Goal: Find specific page/section: Find specific page/section

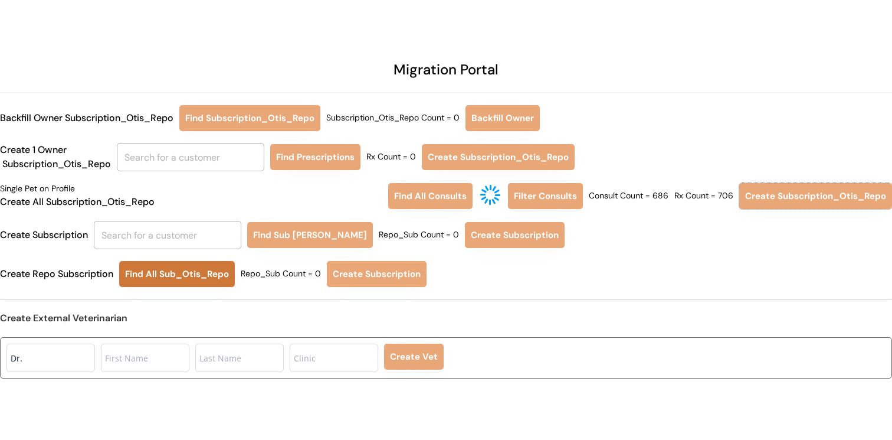
click at [206, 277] on button "Find All Sub_Otis_Repo" at bounding box center [177, 274] width 116 height 26
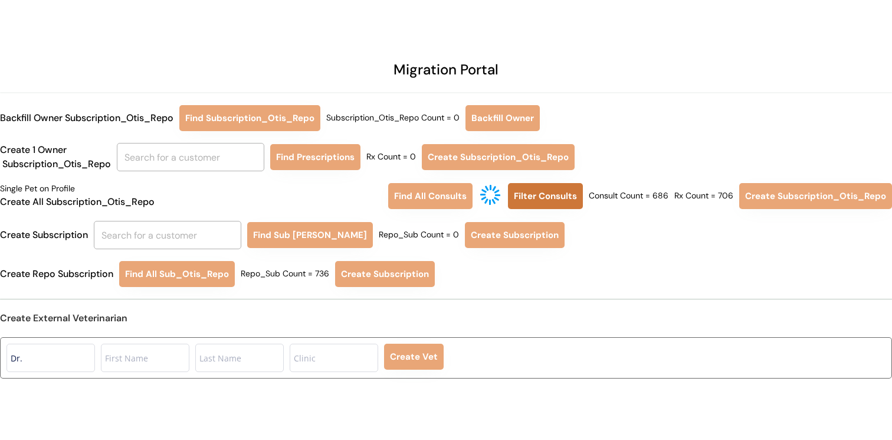
click at [581, 193] on button "Filter Consults" at bounding box center [545, 196] width 75 height 26
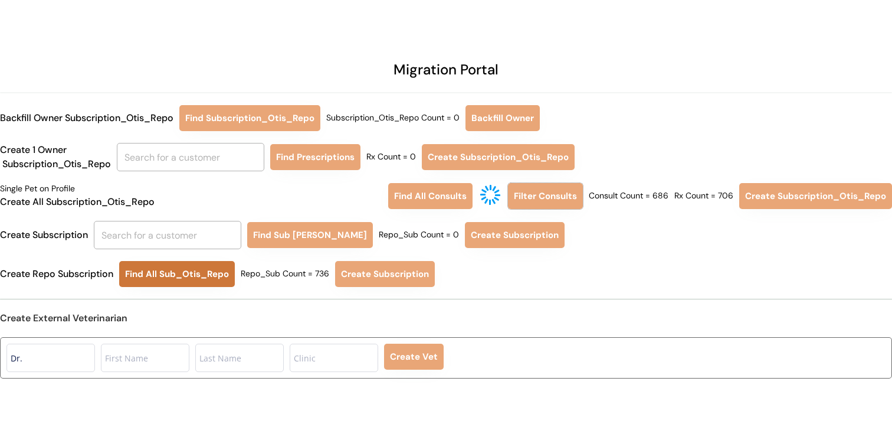
click at [170, 279] on button "Find All Sub_Otis_Repo" at bounding box center [177, 274] width 116 height 26
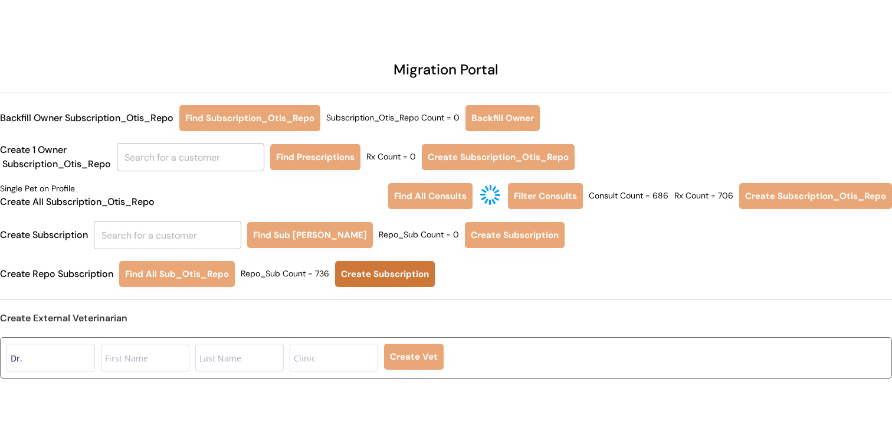
click at [385, 281] on button "Create Subscription" at bounding box center [385, 274] width 100 height 26
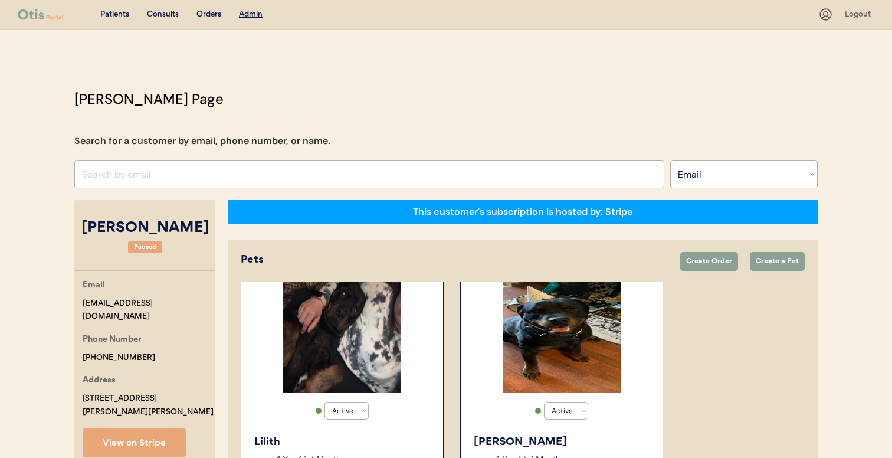
select select ""Email""
select select "true"
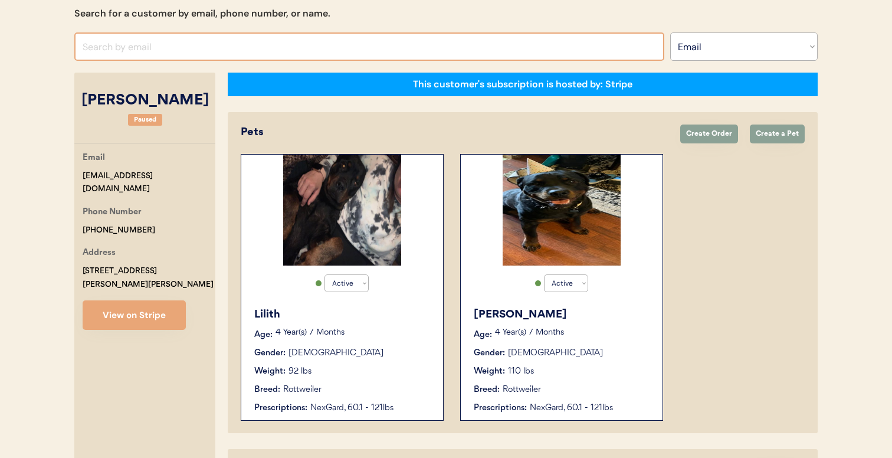
click at [191, 53] on input "input" at bounding box center [369, 46] width 590 height 28
click at [193, 47] on input "input" at bounding box center [369, 46] width 590 height 28
type input "[EMAIL_ADDRESS][DOMAIN_NAME]"
click at [99, 107] on div "[PERSON_NAME]" at bounding box center [144, 101] width 141 height 22
click at [135, 40] on input "input" at bounding box center [369, 46] width 590 height 28
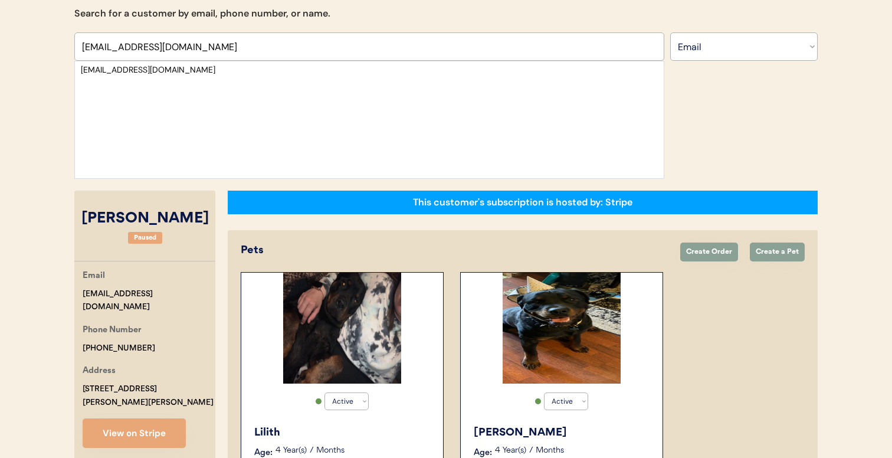
click at [140, 72] on div "[EMAIL_ADDRESS][DOMAIN_NAME]" at bounding box center [369, 70] width 577 height 12
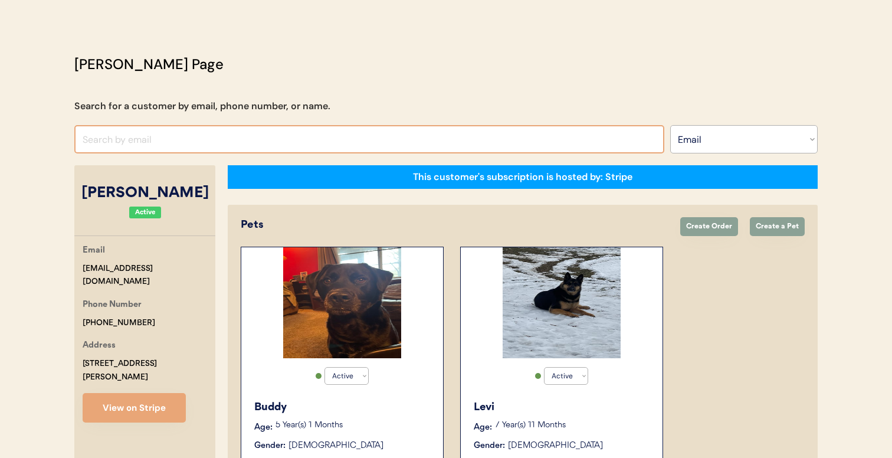
scroll to position [32, 0]
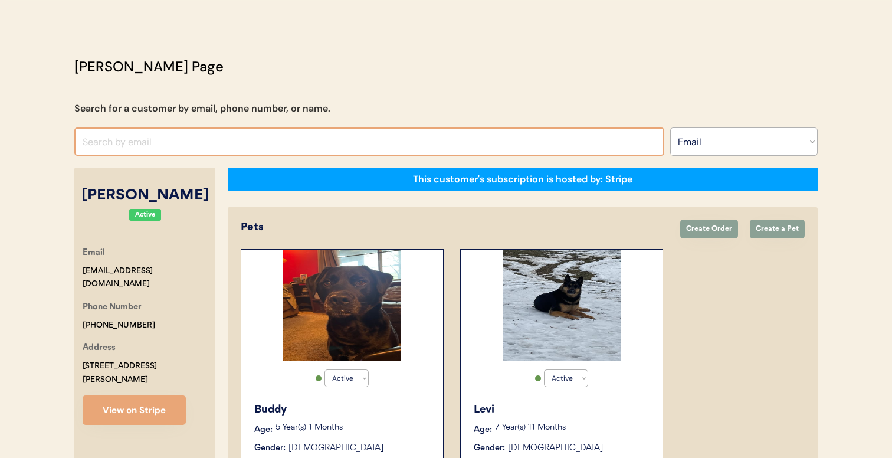
click at [192, 140] on input "input" at bounding box center [369, 141] width 590 height 28
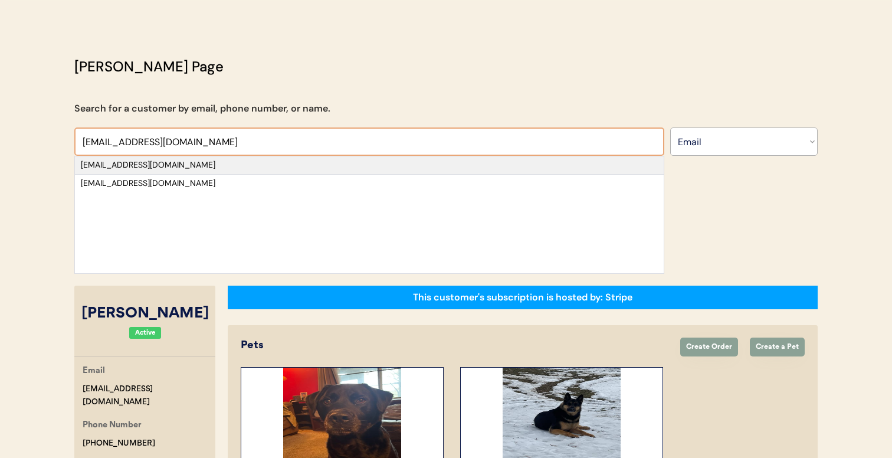
type input "[EMAIL_ADDRESS][DOMAIN_NAME]"
click at [178, 169] on div "[EMAIL_ADDRESS][DOMAIN_NAME]" at bounding box center [369, 165] width 577 height 12
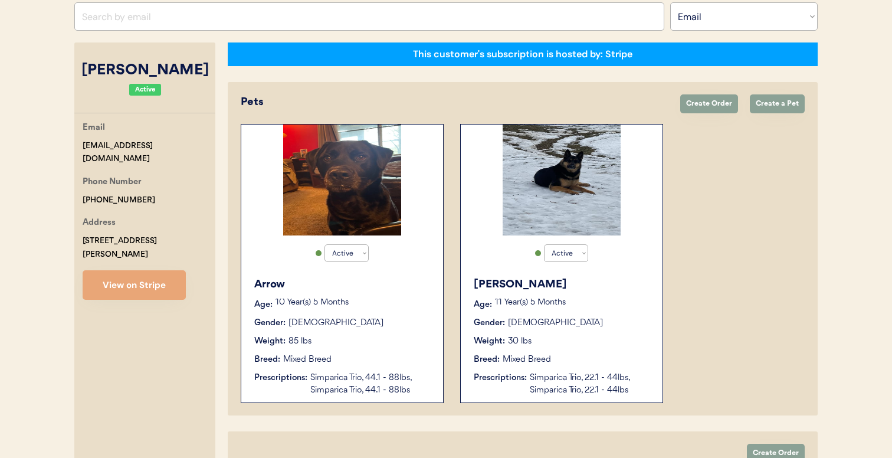
scroll to position [160, 0]
